Goal: Task Accomplishment & Management: Use online tool/utility

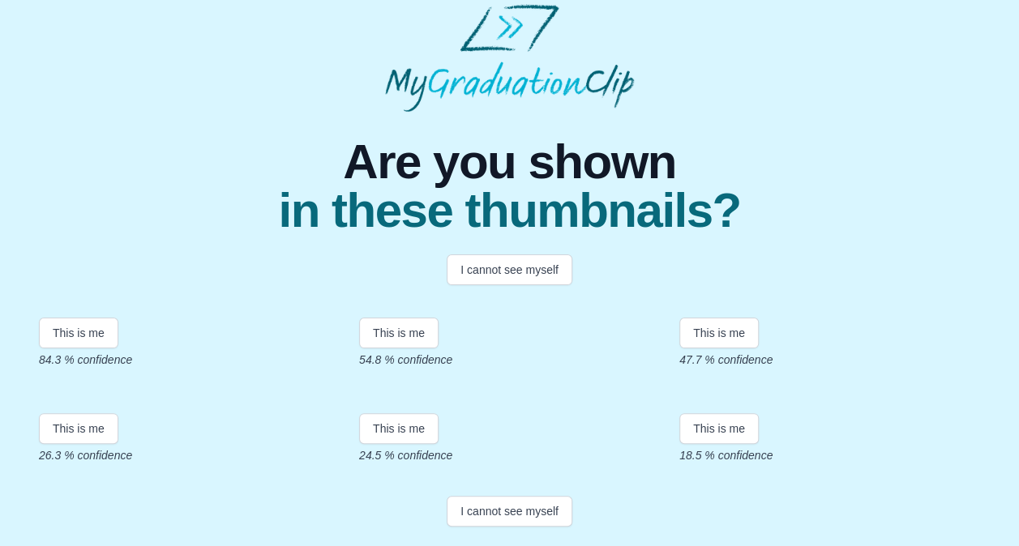
scroll to position [292, 0]
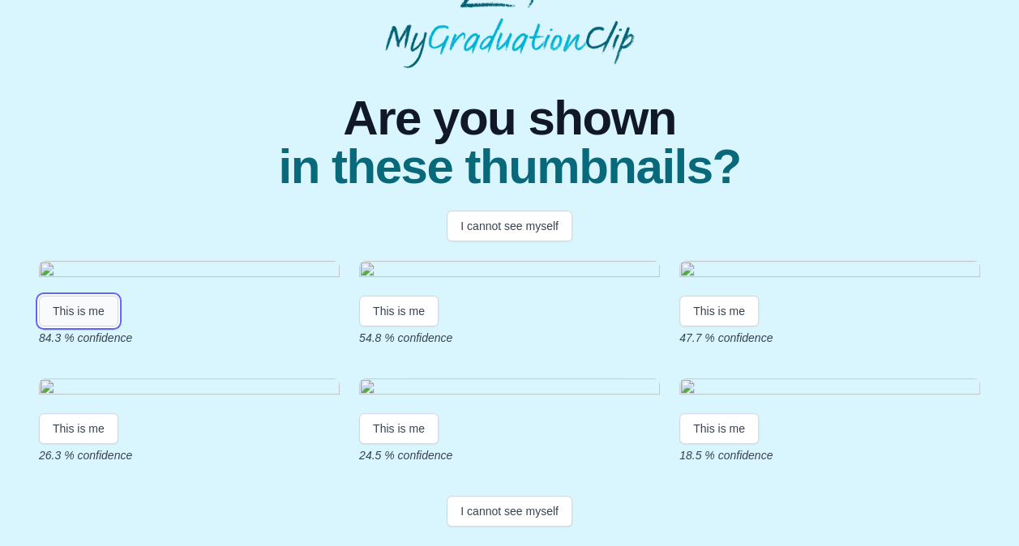
click at [91, 296] on button "This is me" at bounding box center [78, 311] width 79 height 31
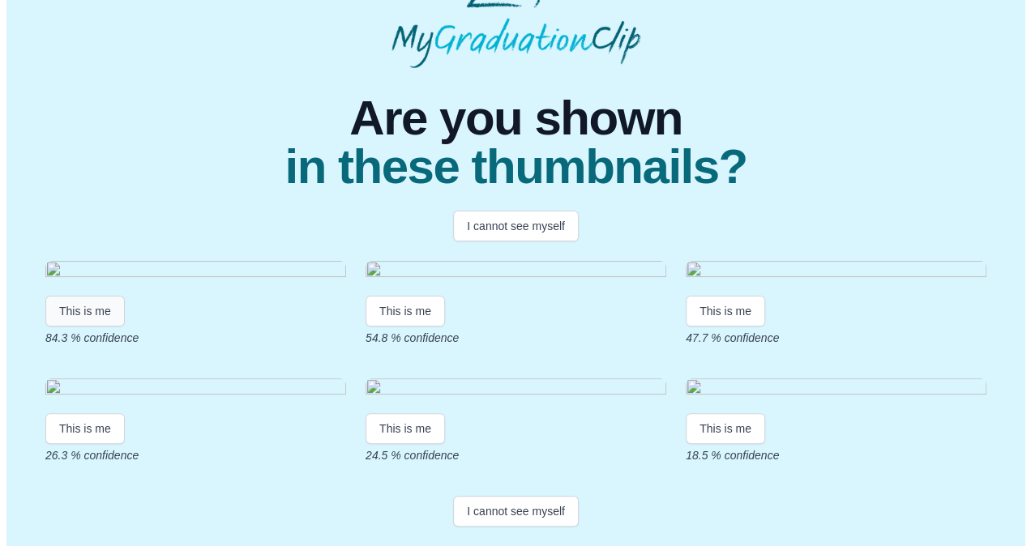
scroll to position [0, 0]
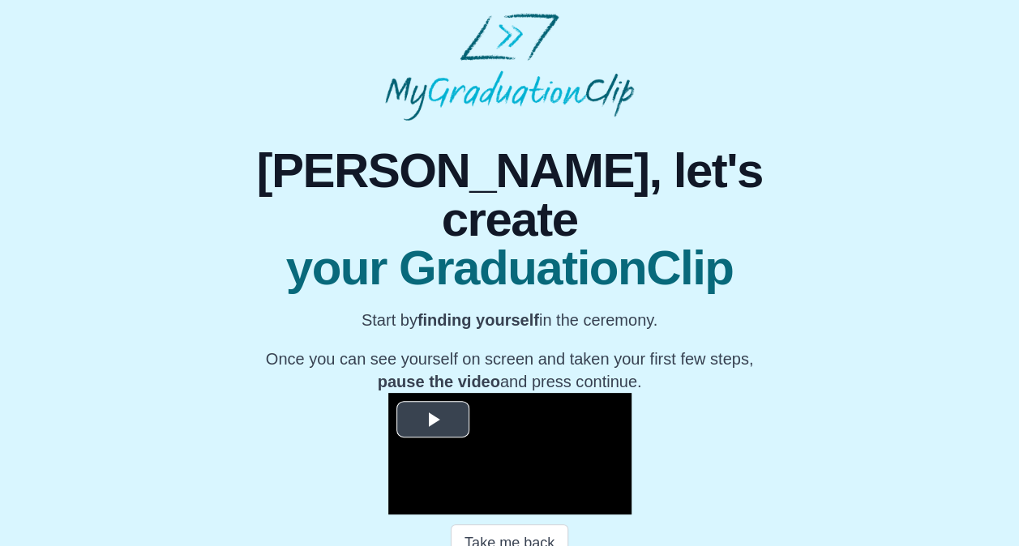
click at [433, 420] on span "Video Player" at bounding box center [433, 420] width 0 height 0
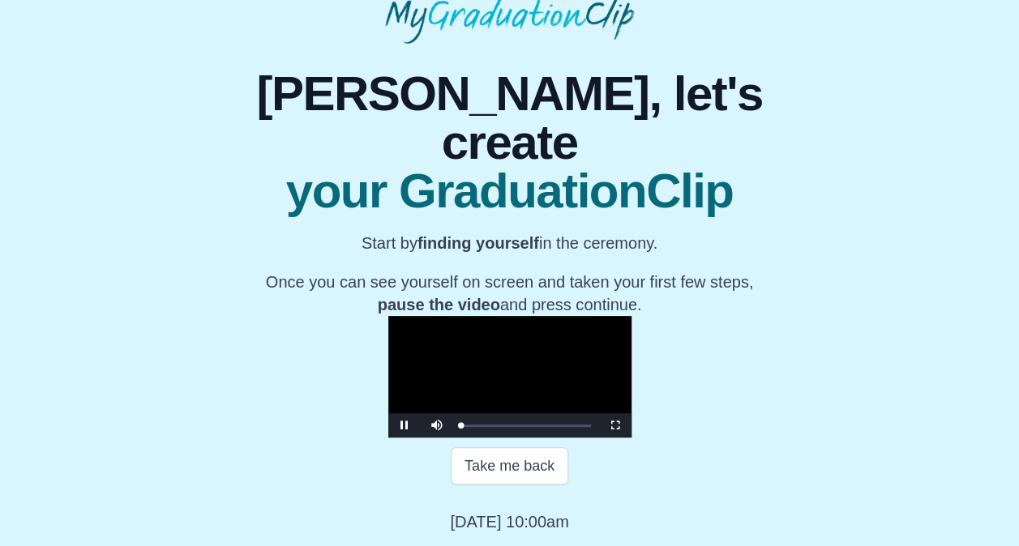
scroll to position [193, 0]
click at [615, 425] on span "Video Player" at bounding box center [615, 425] width 0 height 0
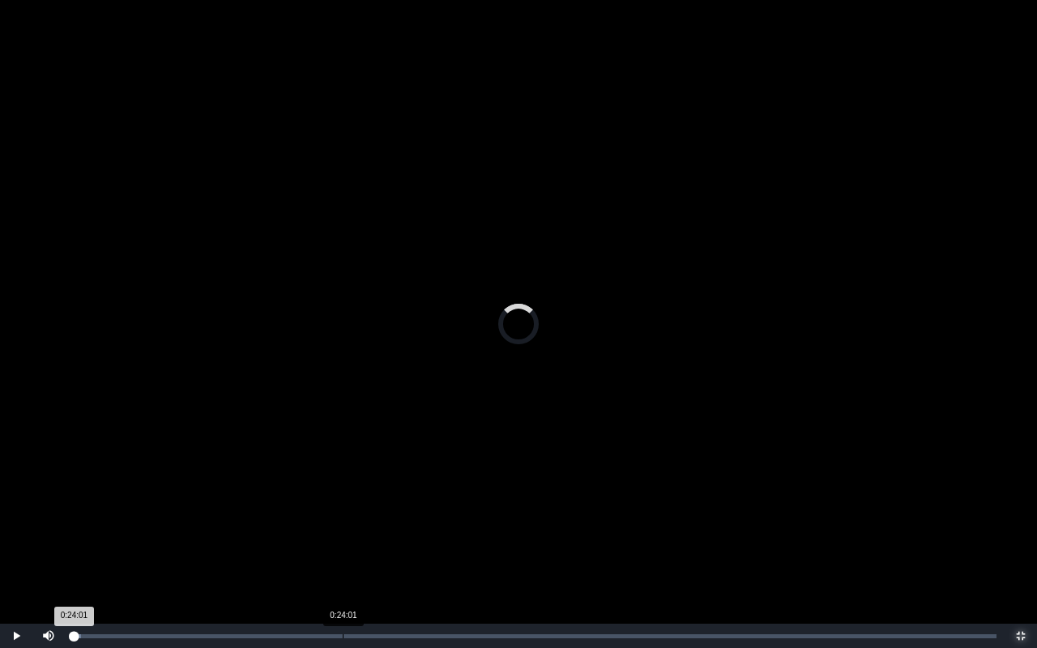
click at [343, 545] on div "Loaded : 0% 0:24:01 0:24:01 Progress : 0%" at bounding box center [535, 637] width 924 height 4
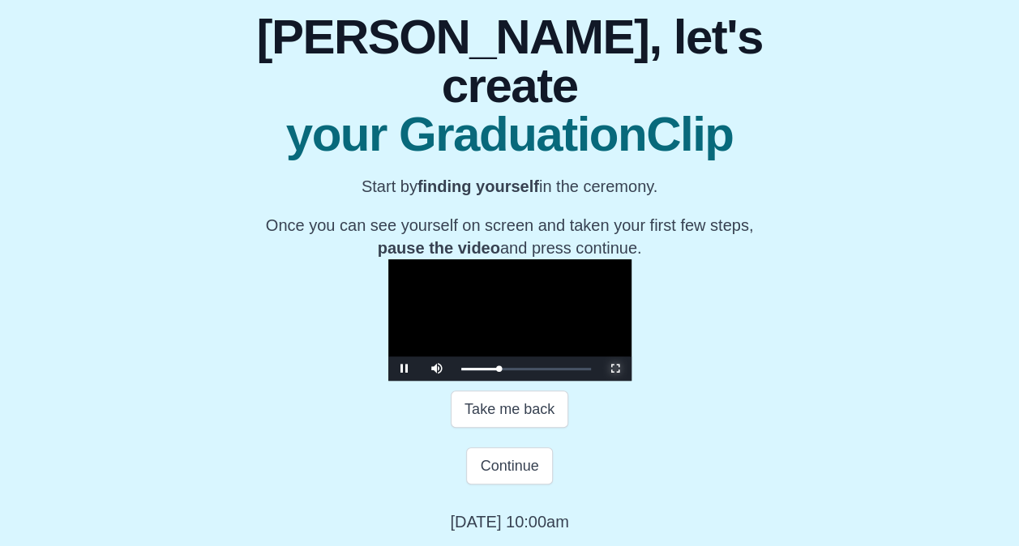
scroll to position [126, 0]
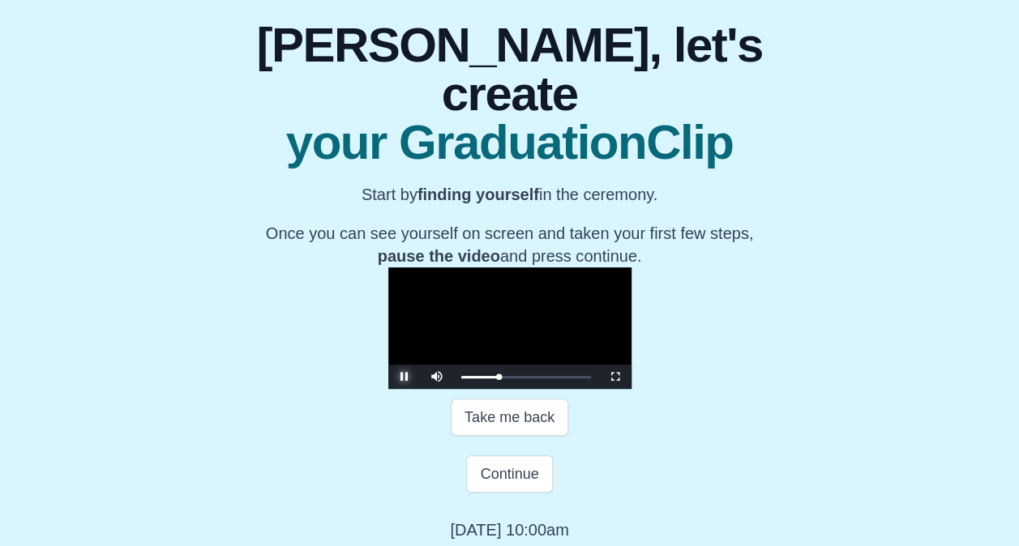
click at [404, 377] on span "Video Player" at bounding box center [404, 377] width 0 height 0
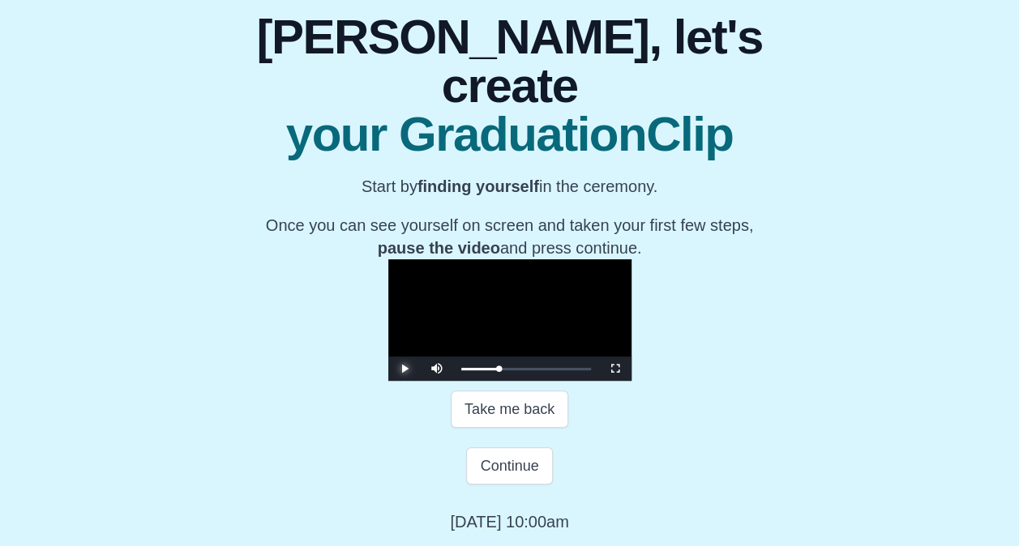
scroll to position [250, 0]
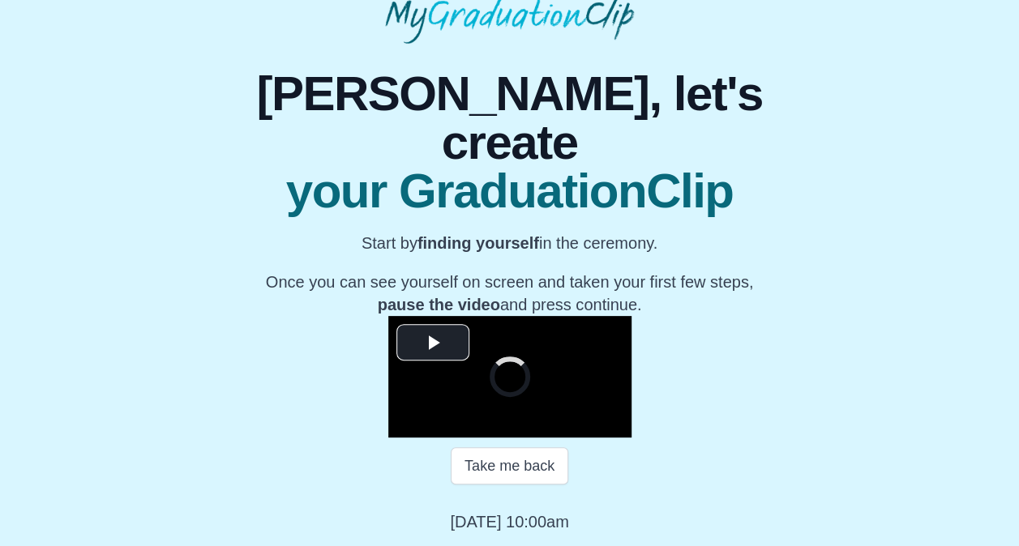
scroll to position [152, 0]
click at [388, 316] on video "Video Player" at bounding box center [509, 377] width 243 height 122
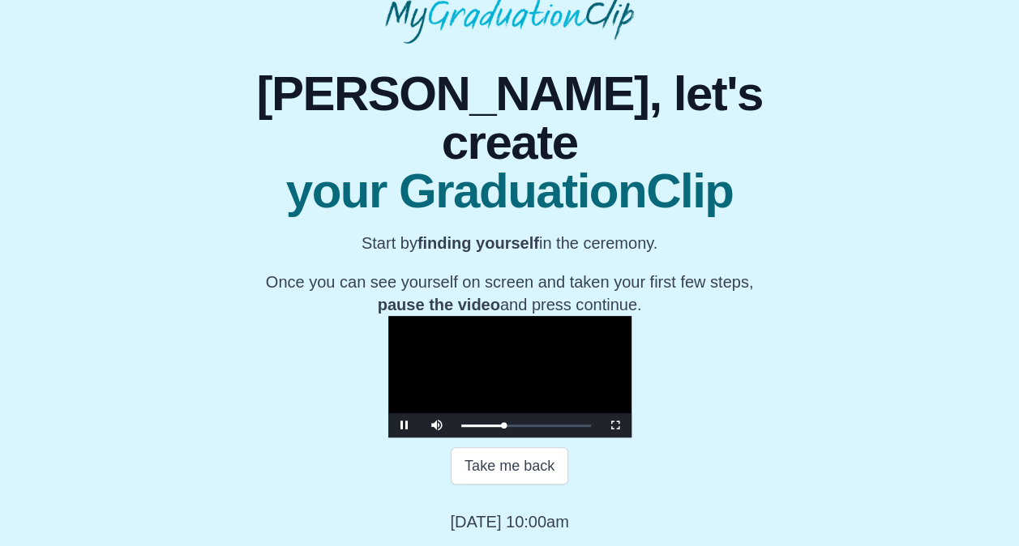
scroll to position [193, 0]
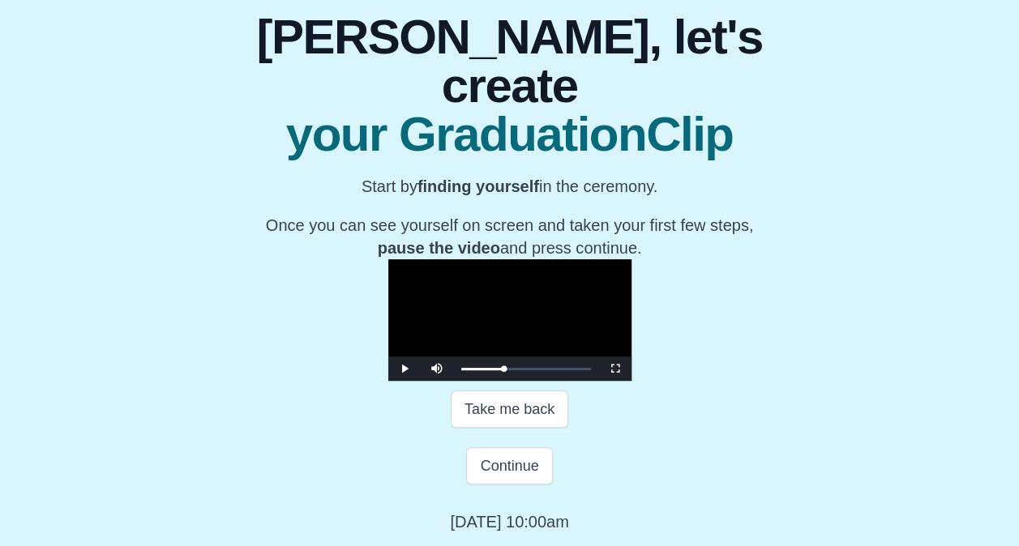
click at [549, 284] on video "Video Player" at bounding box center [509, 320] width 243 height 122
click at [504, 485] on button "Continue" at bounding box center [509, 465] width 86 height 37
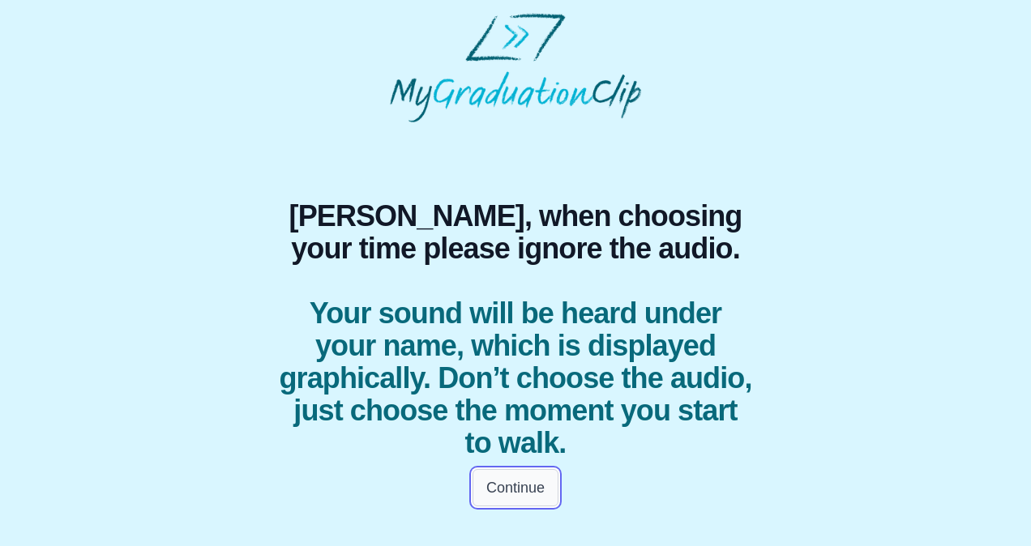
click at [529, 485] on button "Continue" at bounding box center [515, 487] width 86 height 37
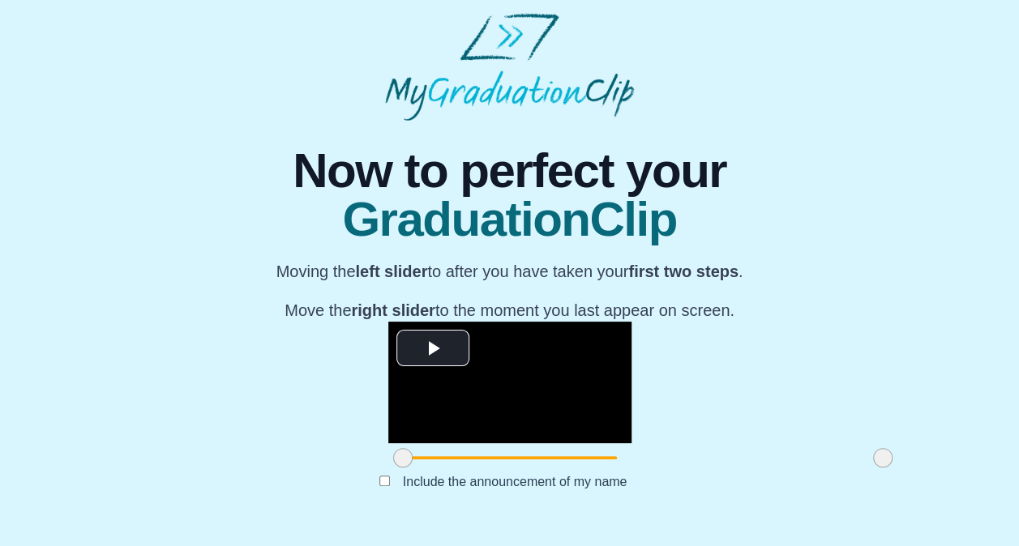
scroll to position [154, 0]
click at [433, 348] on span "Video Player" at bounding box center [433, 348] width 0 height 0
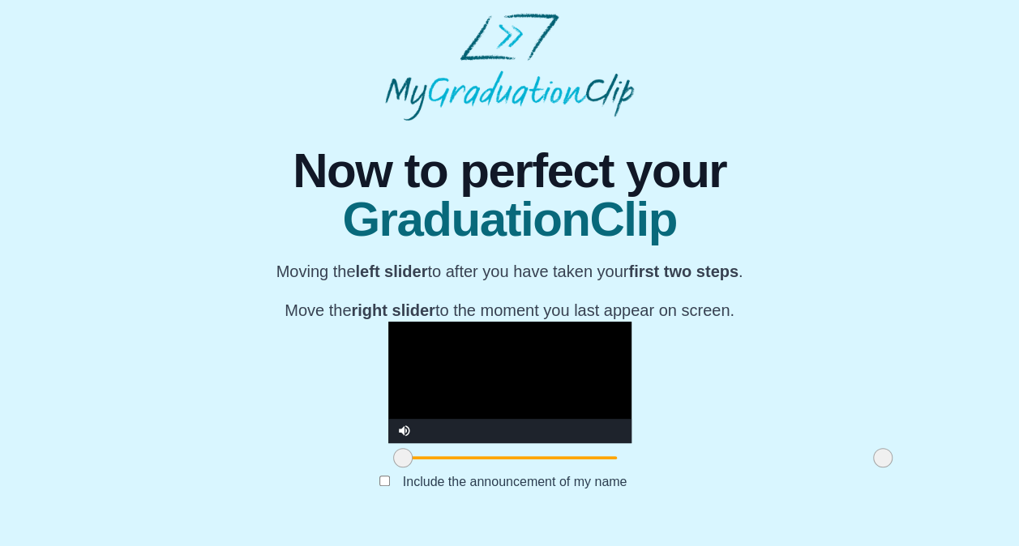
click at [388, 322] on video "Video Player" at bounding box center [509, 383] width 243 height 122
drag, startPoint x: 270, startPoint y: 466, endPoint x: 314, endPoint y: 470, distance: 43.9
click at [437, 468] on span at bounding box center [446, 457] width 19 height 19
click at [502, 322] on video "Video Player" at bounding box center [509, 383] width 243 height 122
drag, startPoint x: 749, startPoint y: 468, endPoint x: 705, endPoint y: 472, distance: 43.9
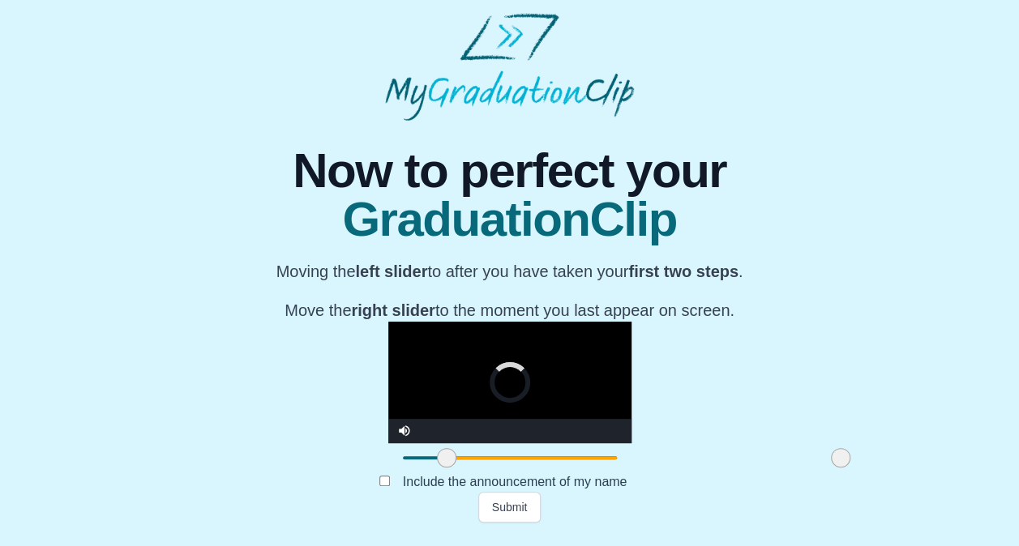
click at [831, 468] on span at bounding box center [840, 457] width 19 height 19
drag, startPoint x: 706, startPoint y: 474, endPoint x: 673, endPoint y: 474, distance: 32.4
click at [801, 468] on span at bounding box center [810, 457] width 19 height 19
drag, startPoint x: 675, startPoint y: 474, endPoint x: 652, endPoint y: 474, distance: 22.7
click at [778, 468] on span at bounding box center [787, 457] width 19 height 19
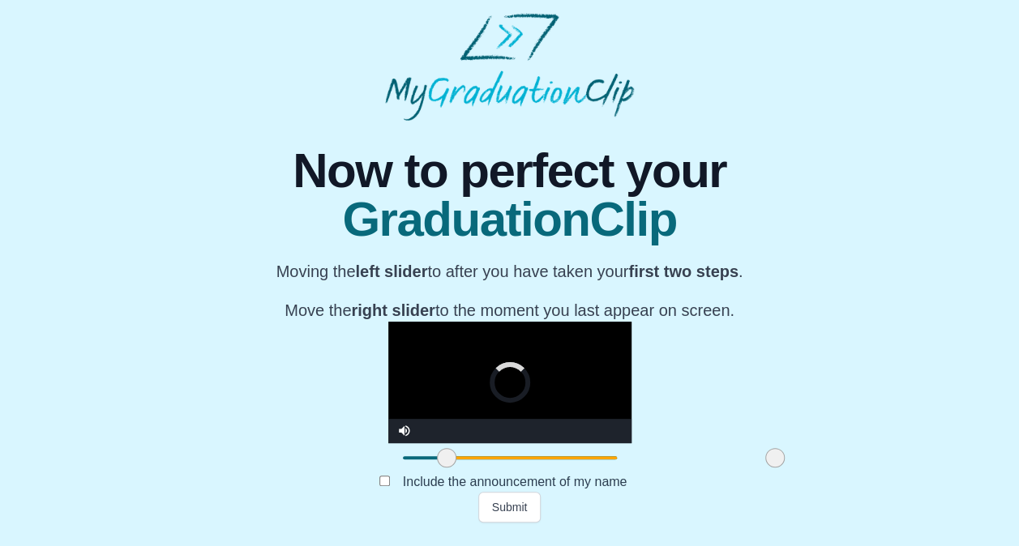
drag, startPoint x: 652, startPoint y: 474, endPoint x: 643, endPoint y: 474, distance: 8.9
click at [765, 468] on span at bounding box center [774, 457] width 19 height 19
drag, startPoint x: 643, startPoint y: 474, endPoint x: 605, endPoint y: 473, distance: 38.1
click at [733, 468] on span at bounding box center [742, 457] width 19 height 19
drag, startPoint x: 605, startPoint y: 473, endPoint x: 554, endPoint y: 473, distance: 50.2
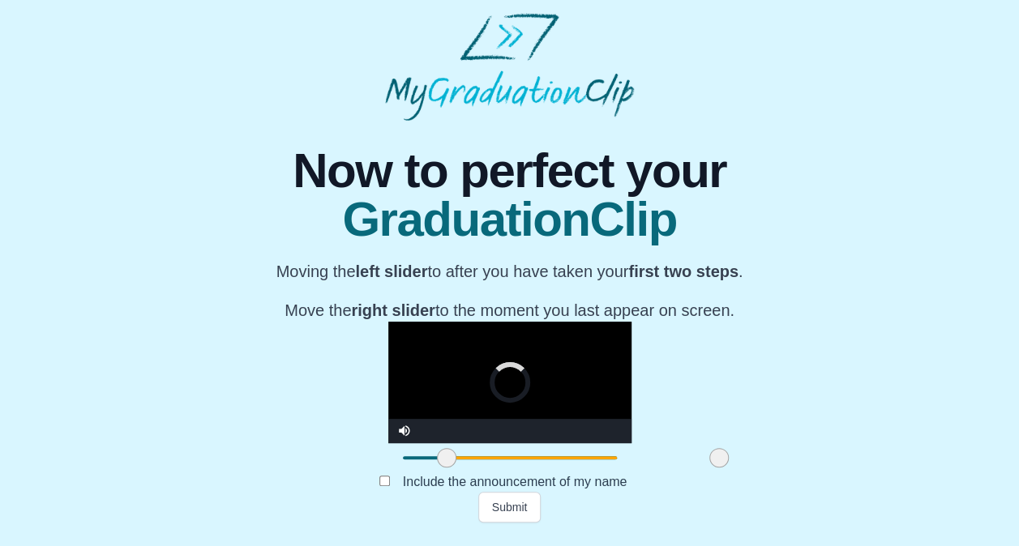
click at [709, 468] on span at bounding box center [718, 457] width 19 height 19
drag, startPoint x: 554, startPoint y: 473, endPoint x: 595, endPoint y: 473, distance: 40.5
click at [716, 468] on span at bounding box center [725, 457] width 19 height 19
click at [432, 457] on div at bounding box center [446, 457] width 29 height 29
click at [432, 459] on div at bounding box center [446, 457] width 29 height 29
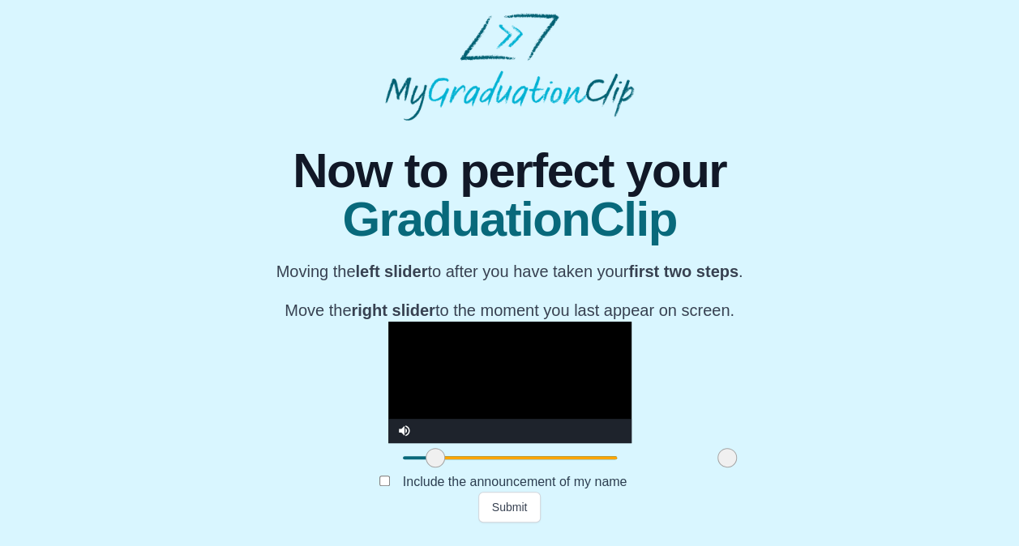
drag, startPoint x: 318, startPoint y: 466, endPoint x: 310, endPoint y: 464, distance: 8.3
click at [425, 464] on span at bounding box center [434, 457] width 19 height 19
drag, startPoint x: 298, startPoint y: 472, endPoint x: 287, endPoint y: 472, distance: 11.4
click at [417, 468] on span at bounding box center [426, 457] width 19 height 19
click at [404, 419] on span "Video Player" at bounding box center [404, 419] width 0 height 0
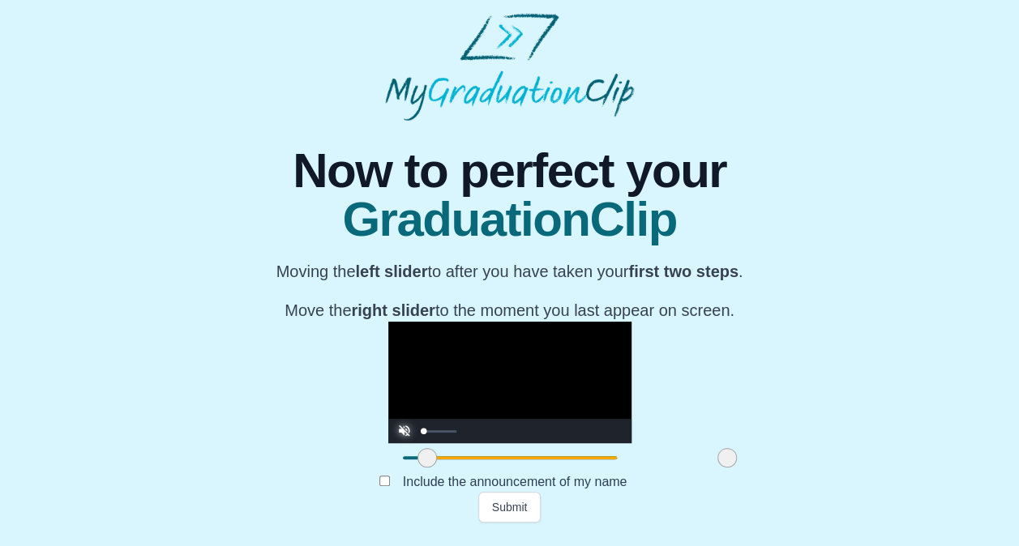
click at [404, 419] on span "Video Player" at bounding box center [404, 419] width 0 height 0
click at [416, 336] on video "Video Player" at bounding box center [509, 383] width 243 height 122
drag, startPoint x: 416, startPoint y: 336, endPoint x: 737, endPoint y: 413, distance: 331.0
click at [416, 336] on video "Video Player" at bounding box center [509, 383] width 243 height 122
click at [470, 354] on video "Video Player" at bounding box center [509, 383] width 243 height 122
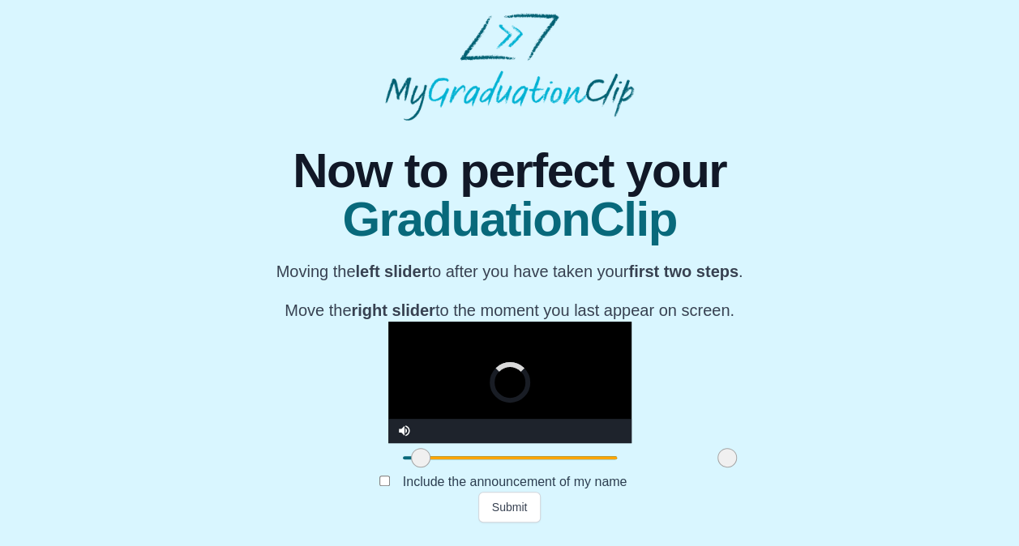
click at [411, 467] on span at bounding box center [420, 457] width 19 height 19
click at [397, 322] on video "Video Player" at bounding box center [509, 383] width 243 height 122
drag, startPoint x: 290, startPoint y: 473, endPoint x: 280, endPoint y: 473, distance: 9.7
click at [402, 468] on span at bounding box center [411, 457] width 19 height 19
click at [388, 322] on video "Video Player" at bounding box center [509, 383] width 243 height 122
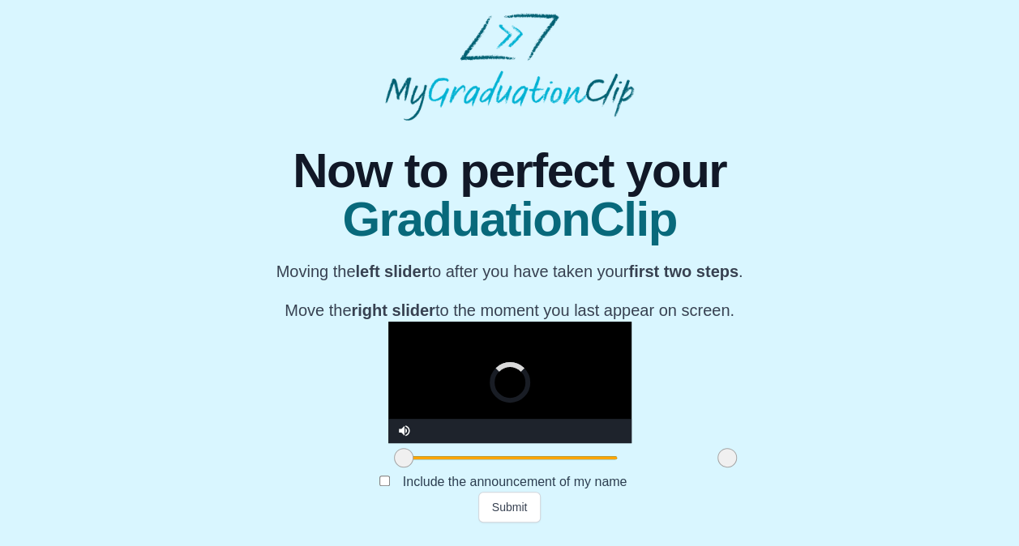
drag, startPoint x: 277, startPoint y: 464, endPoint x: 236, endPoint y: 465, distance: 41.3
click at [236, 465] on div "**********" at bounding box center [509, 322] width 993 height 402
click at [412, 322] on video "Video Player" at bounding box center [509, 383] width 243 height 122
click at [517, 523] on button "Submit" at bounding box center [509, 507] width 63 height 31
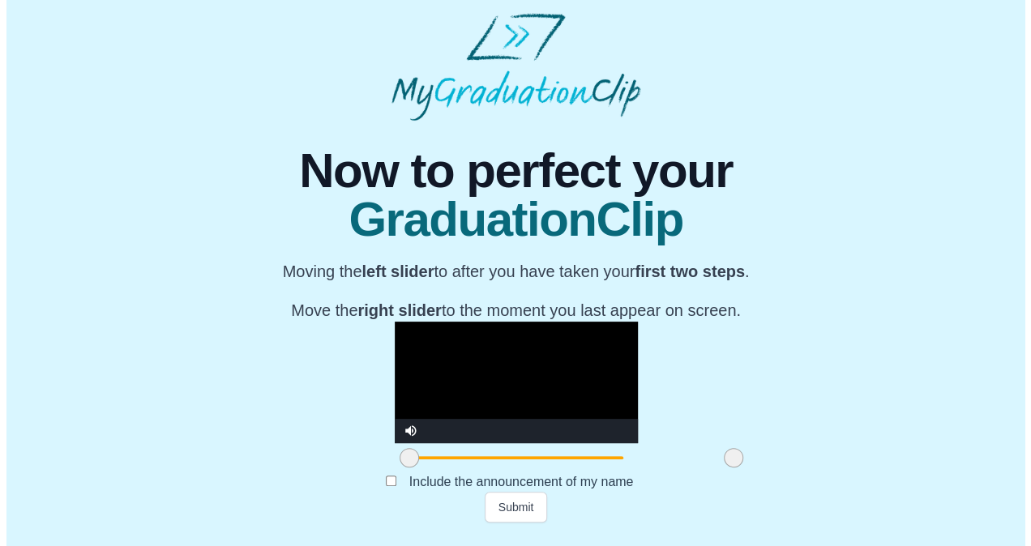
scroll to position [0, 0]
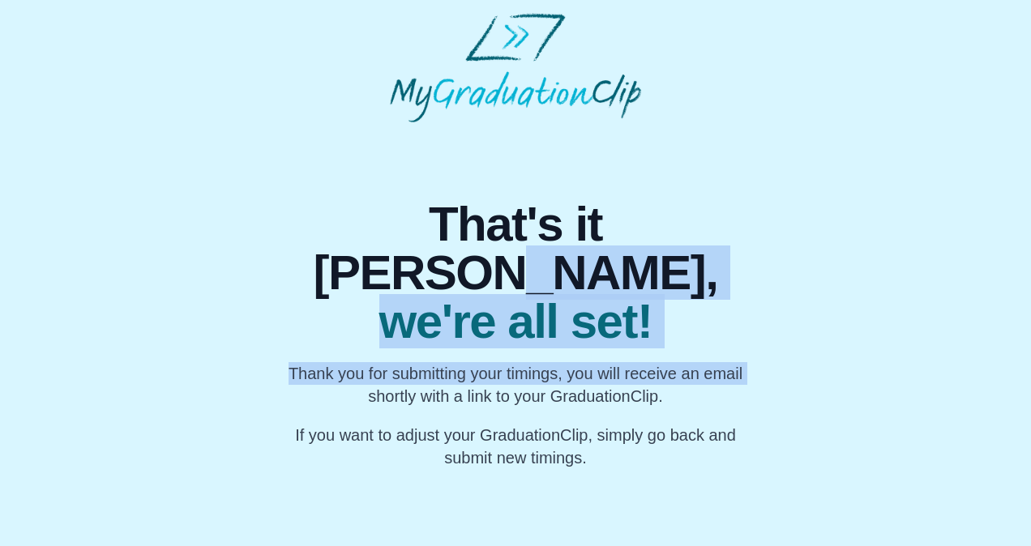
drag, startPoint x: 1030, startPoint y: 225, endPoint x: 1028, endPoint y: 297, distance: 71.3
click at [1028, 297] on body "That's it Isabel, we're all set! Thank you for submitting your timings, you wil…" at bounding box center [515, 241] width 1031 height 482
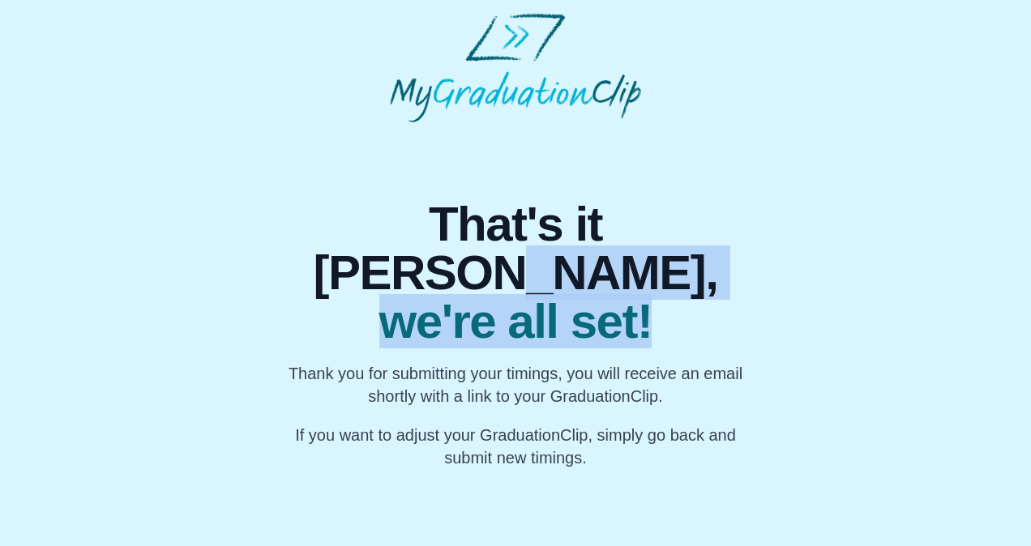
click at [781, 271] on div "That's it Isabel, we're all set! Thank you for submitting your timings, you wil…" at bounding box center [515, 295] width 1005 height 347
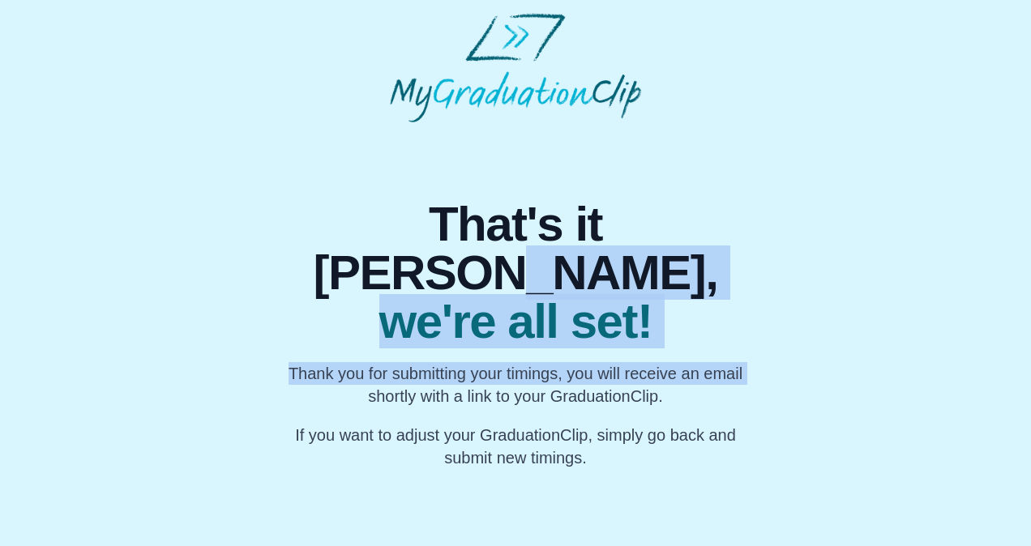
drag, startPoint x: 1030, startPoint y: 246, endPoint x: 1030, endPoint y: 319, distance: 72.9
click at [1030, 319] on body "That's it Isabel, we're all set! Thank you for submitting your timings, you wil…" at bounding box center [515, 241] width 1031 height 482
